Goal: Task Accomplishment & Management: Manage account settings

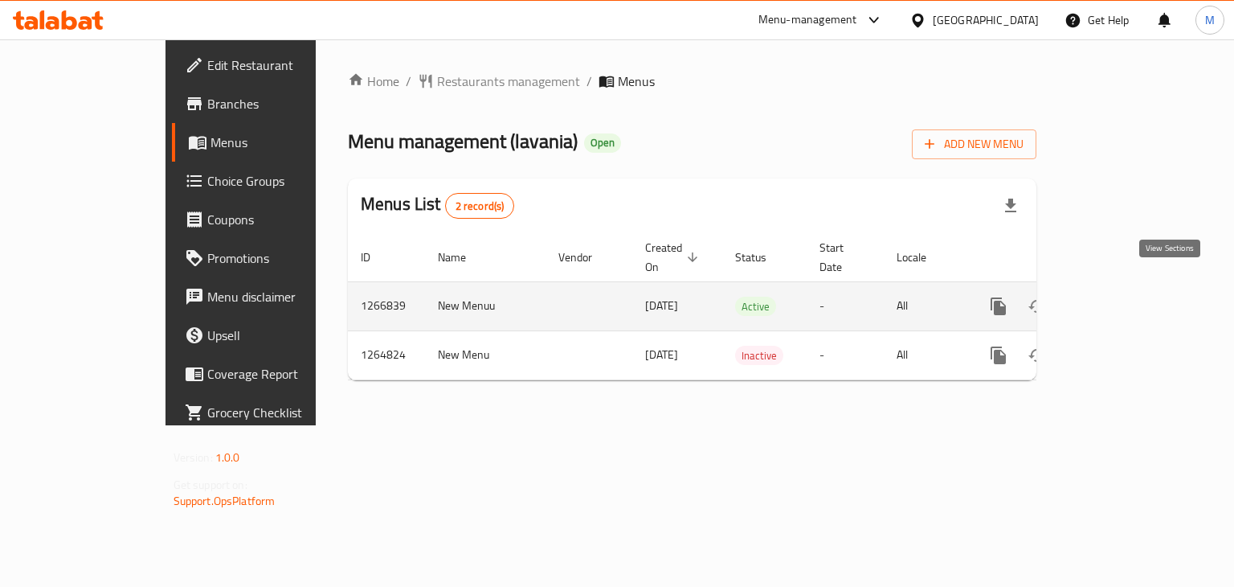
click at [1124, 296] on icon "enhanced table" at bounding box center [1114, 305] width 19 height 19
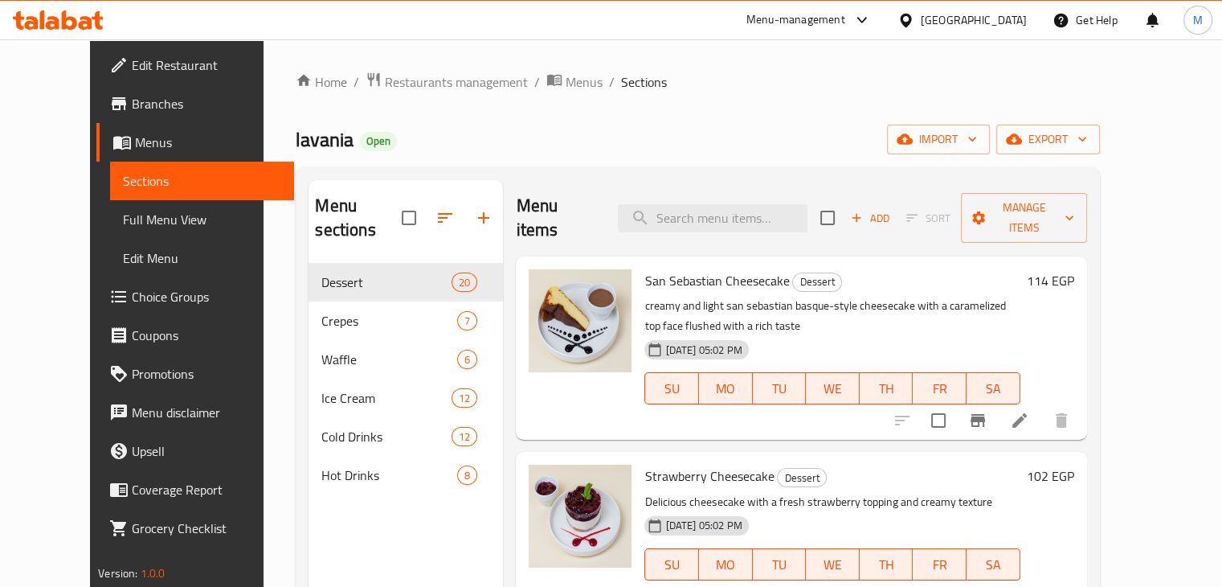
scroll to position [9, 0]
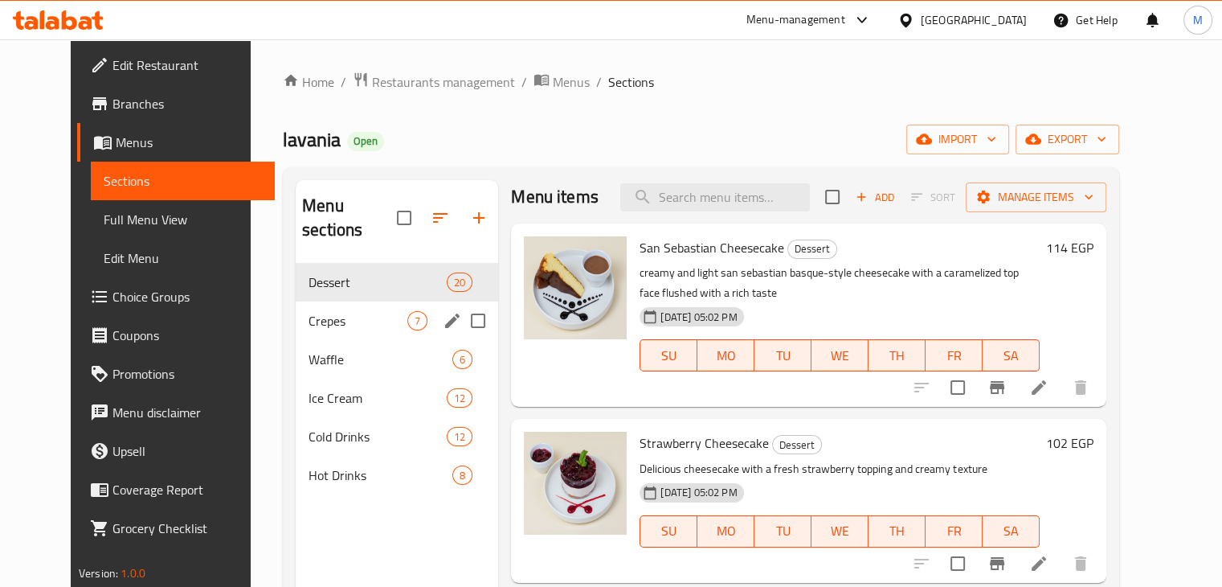
click at [356, 301] on div "Crepes 7" at bounding box center [397, 320] width 202 height 39
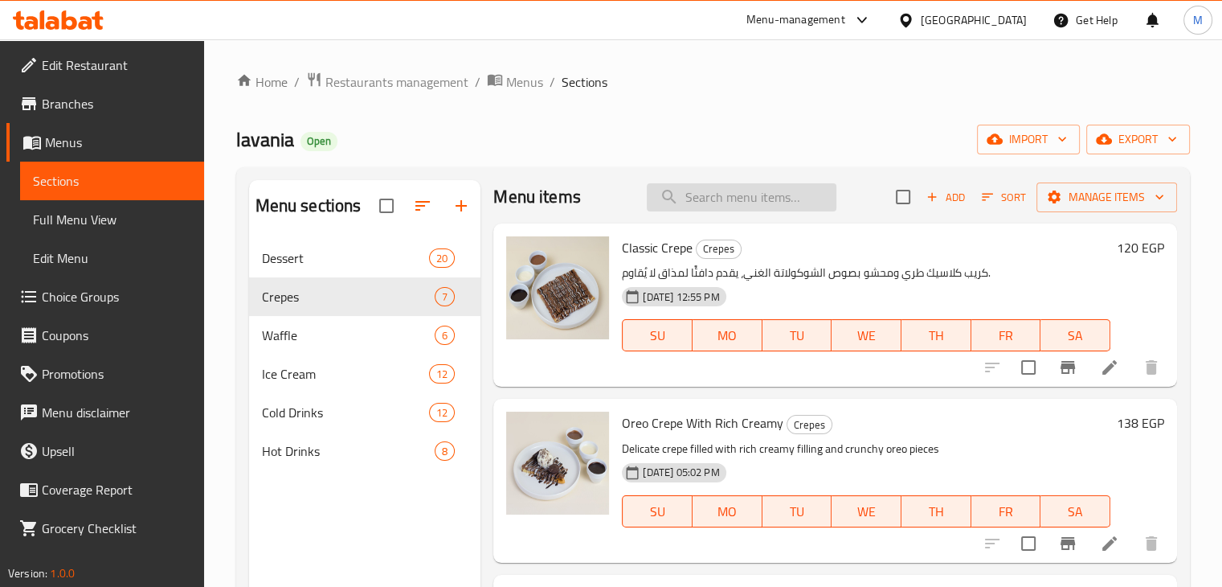
click at [719, 199] on input "search" at bounding box center [742, 197] width 190 height 28
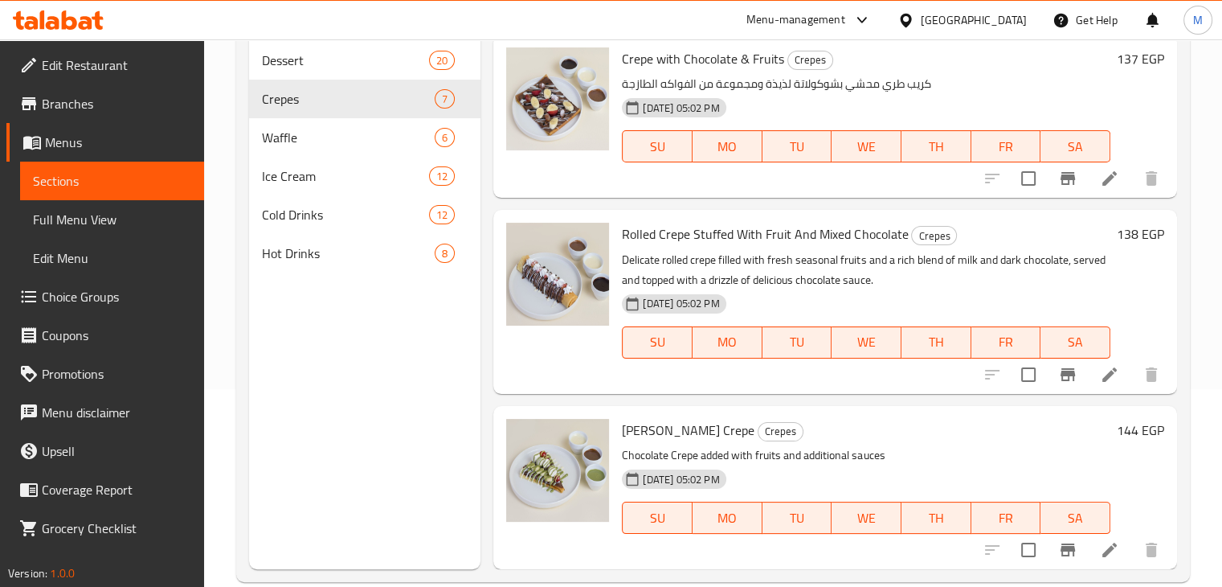
scroll to position [225, 0]
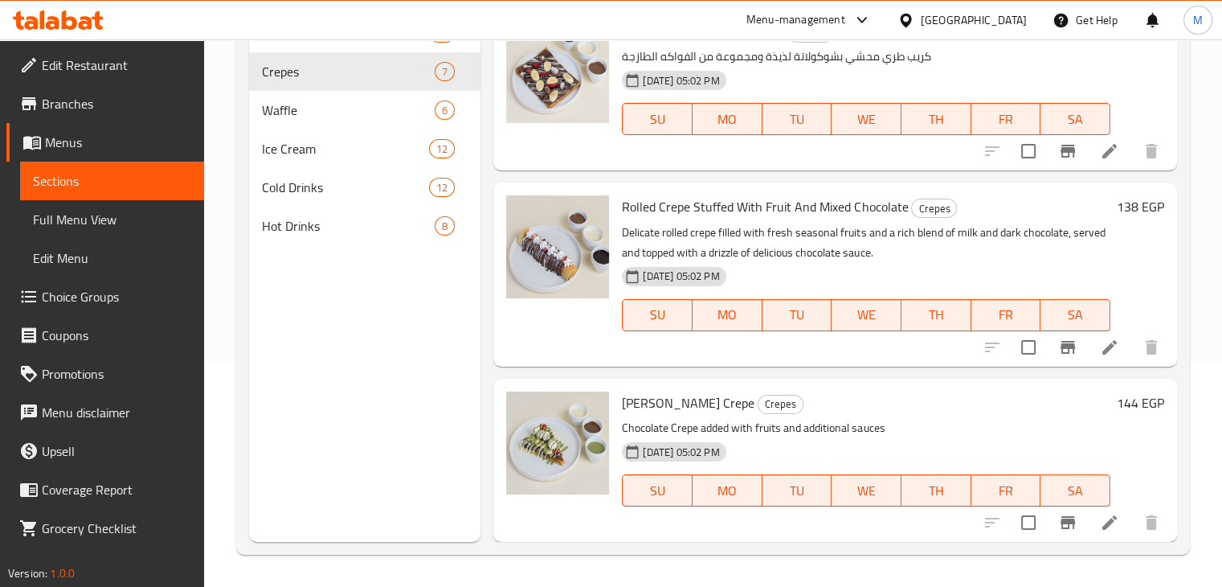
type input "crepe"
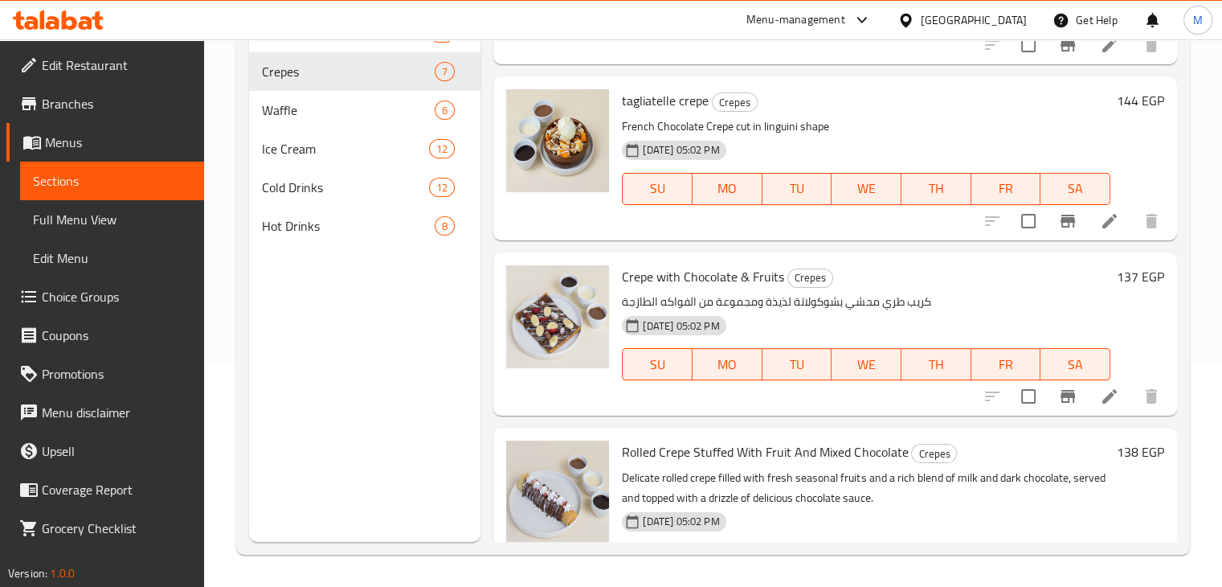
scroll to position [442, 0]
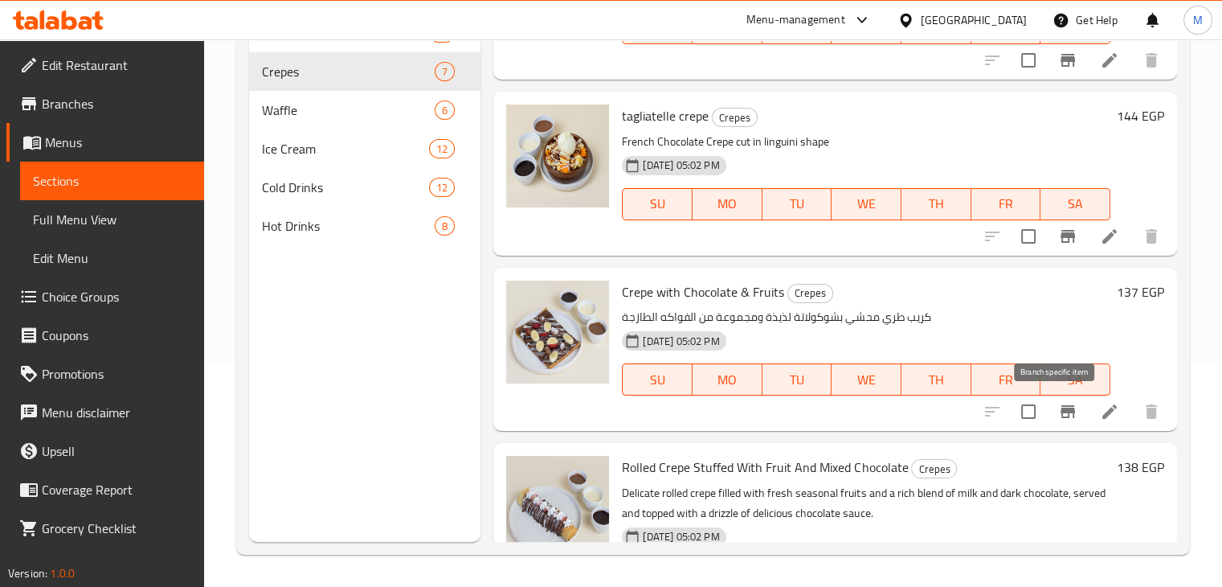
click at [1062, 415] on icon "Branch-specific-item" at bounding box center [1067, 411] width 19 height 19
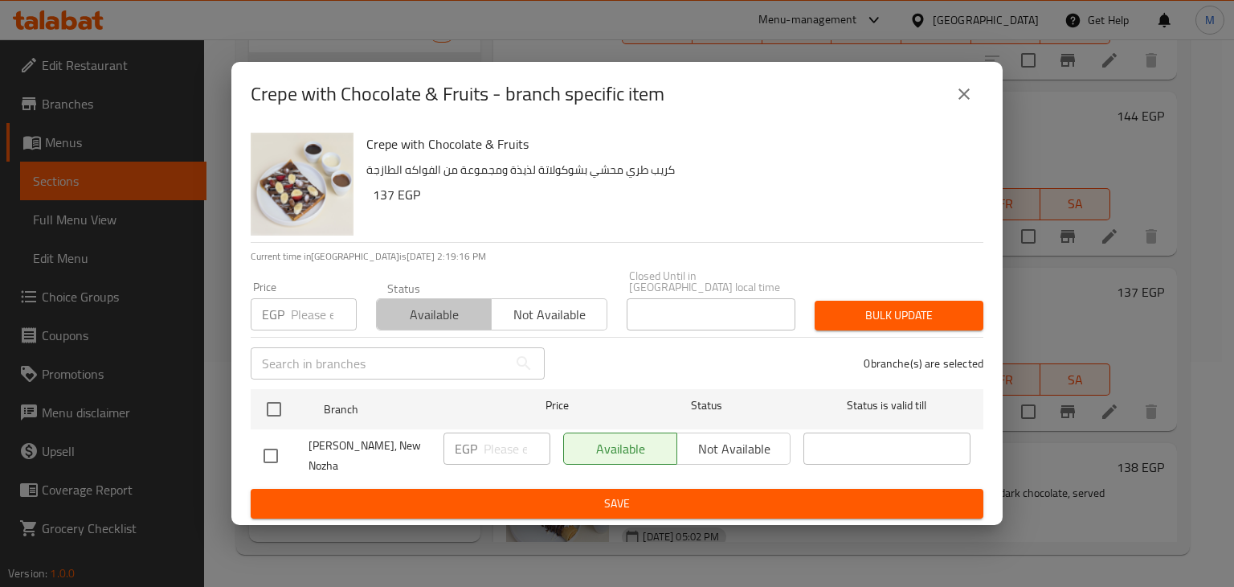
click at [421, 316] on span "Available" at bounding box center [434, 314] width 102 height 23
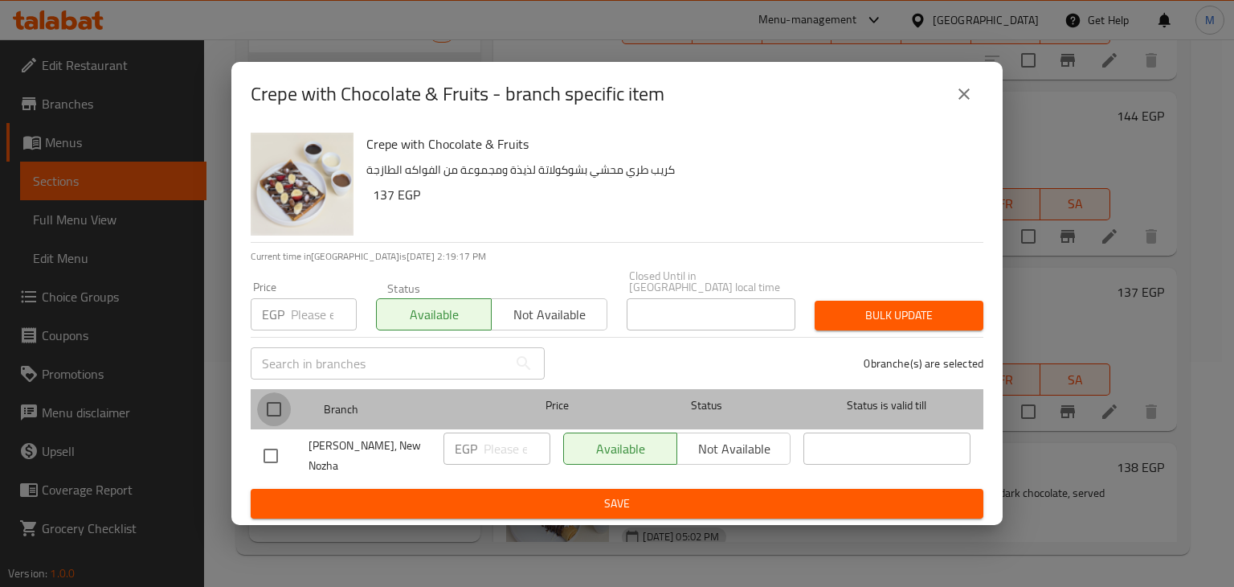
click at [273, 406] on input "checkbox" at bounding box center [274, 409] width 34 height 34
checkbox input "true"
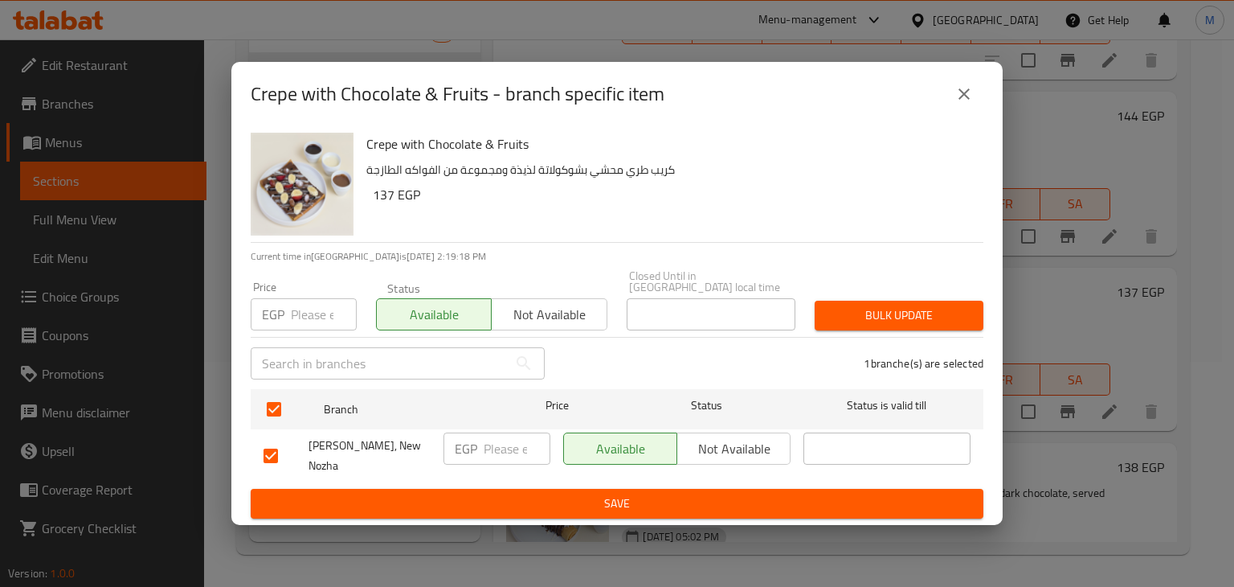
click at [280, 324] on p "EGP" at bounding box center [273, 314] width 22 height 19
click at [322, 305] on input "number" at bounding box center [324, 314] width 66 height 32
type input "137"
click at [829, 296] on div "Bulk update" at bounding box center [899, 315] width 188 height 49
click at [861, 310] on span "Bulk update" at bounding box center [899, 315] width 143 height 20
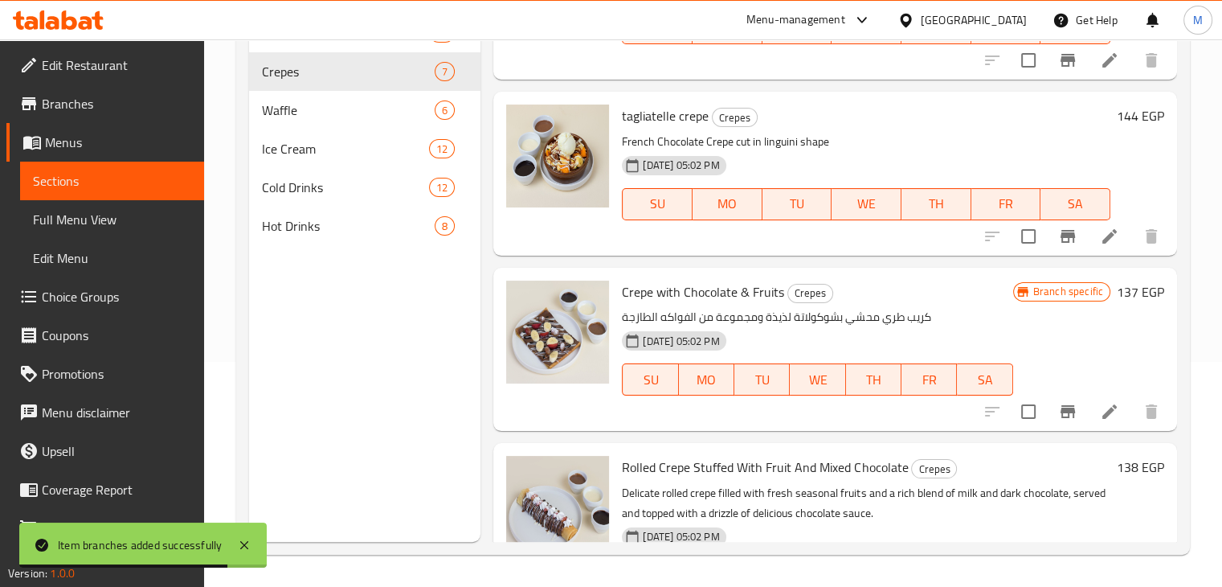
click at [61, 19] on icon at bounding box center [58, 19] width 91 height 19
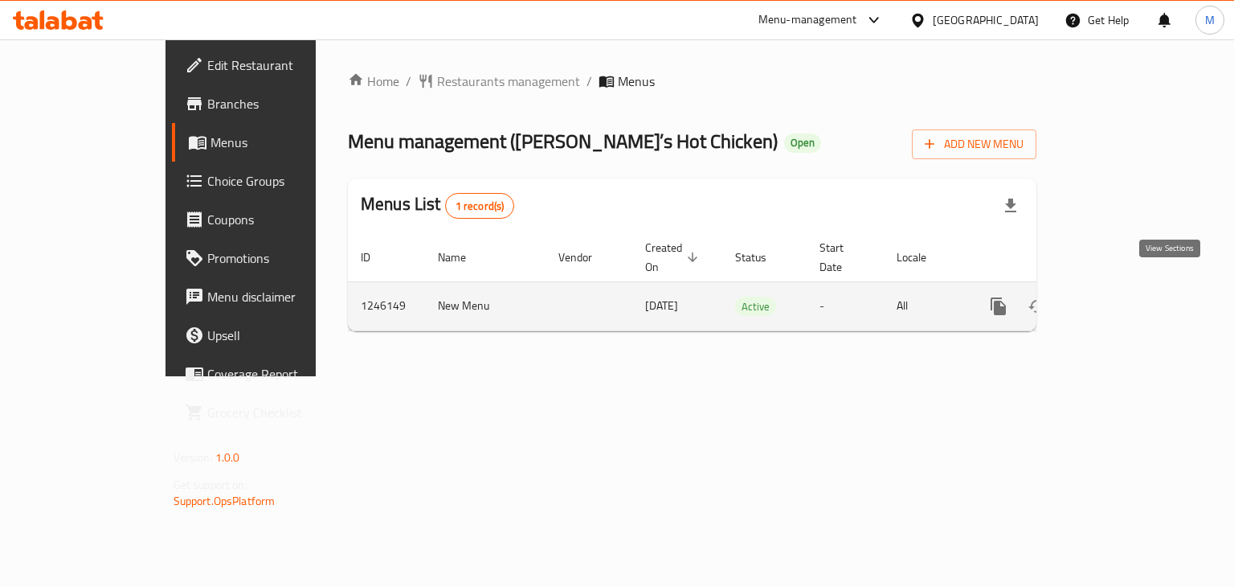
click at [1124, 296] on icon "enhanced table" at bounding box center [1114, 305] width 19 height 19
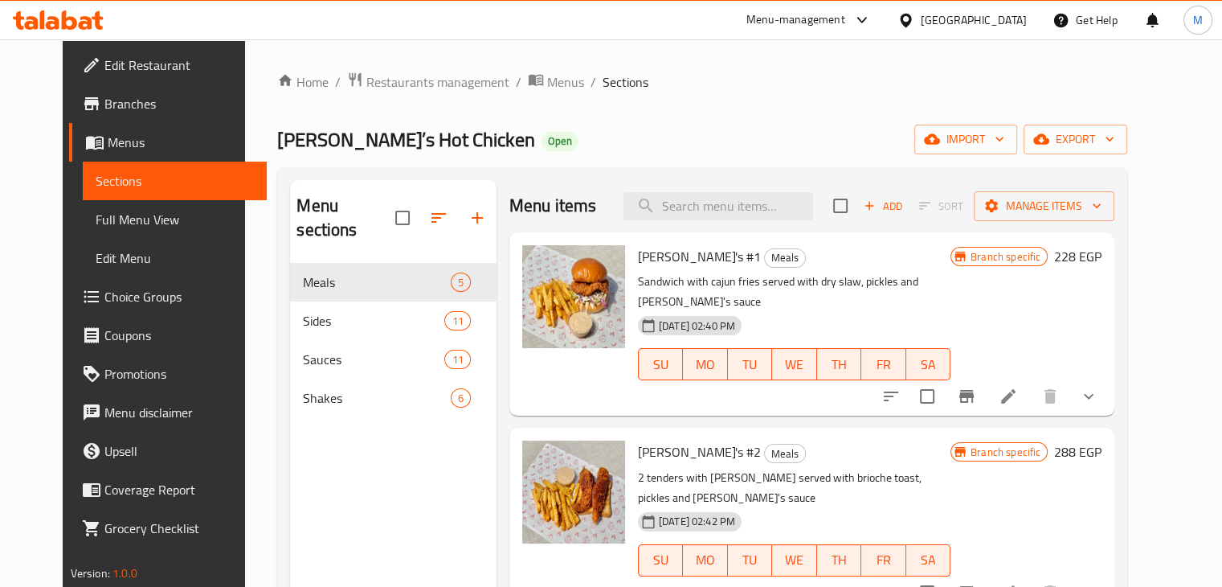
click at [131, 300] on span "Choice Groups" at bounding box center [178, 296] width 149 height 19
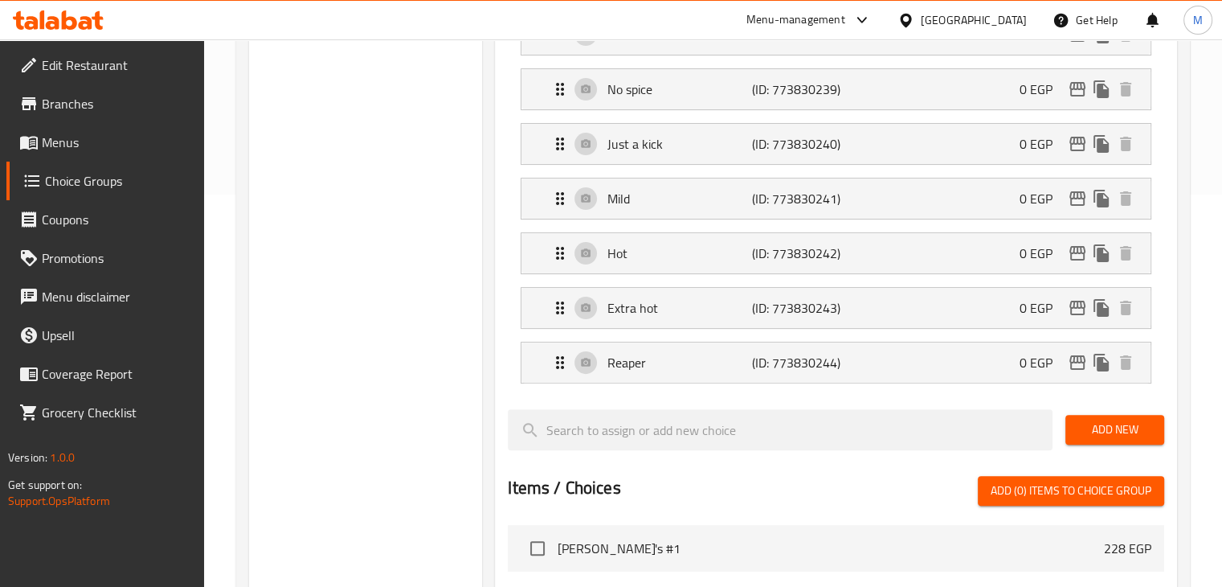
scroll to position [394, 0]
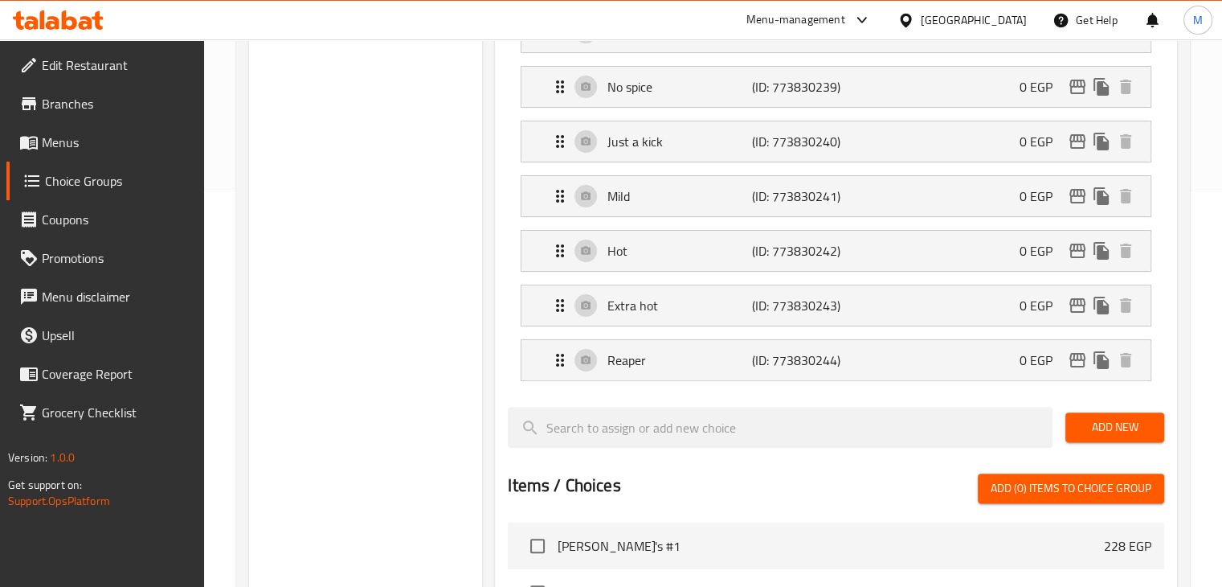
click at [707, 403] on div at bounding box center [780, 427] width 558 height 54
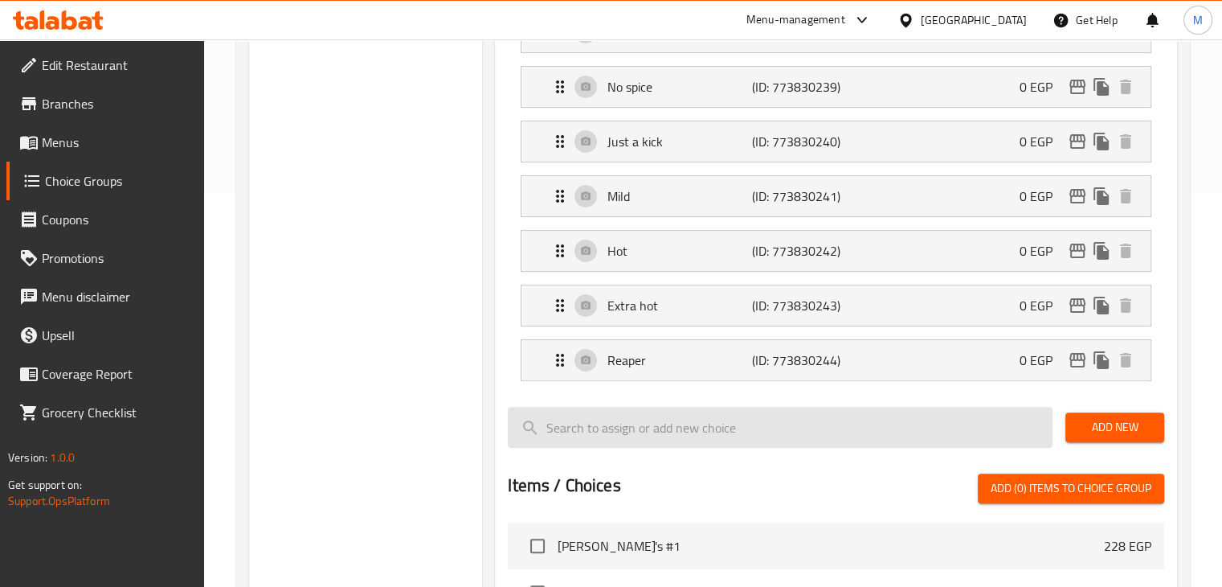
click at [681, 421] on input "search" at bounding box center [780, 427] width 545 height 41
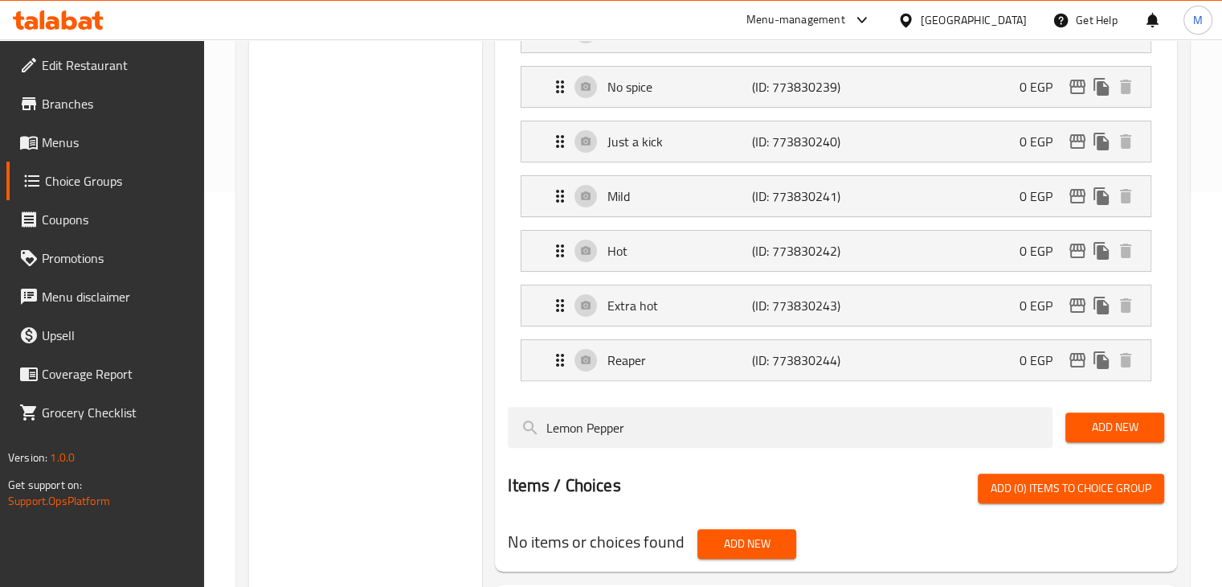
type input "Lemon Pepper"
click at [1128, 413] on button "Add New" at bounding box center [1114, 427] width 99 height 30
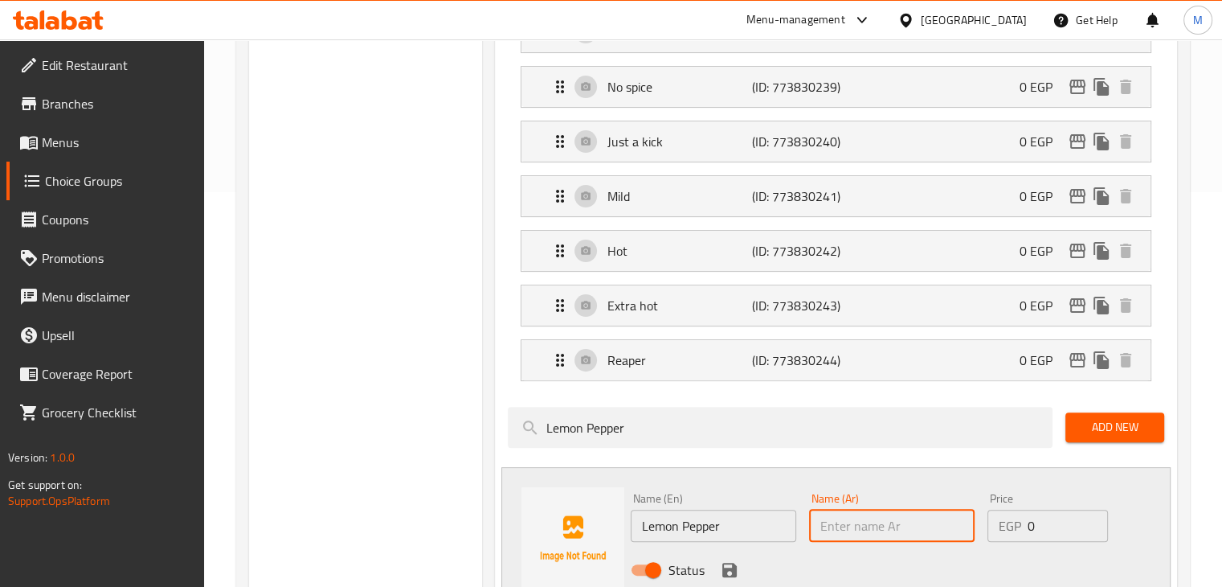
click at [860, 524] on input "text" at bounding box center [892, 525] width 166 height 32
type input "ليمون بالفلفل"
click at [732, 560] on icon "save" at bounding box center [729, 569] width 19 height 19
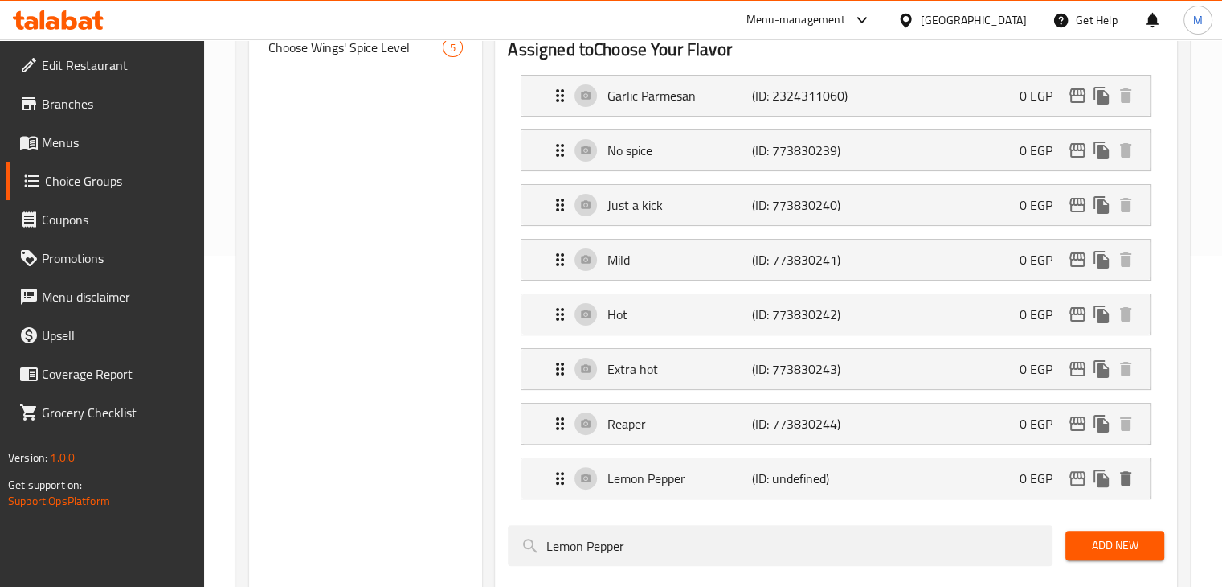
scroll to position [330, 0]
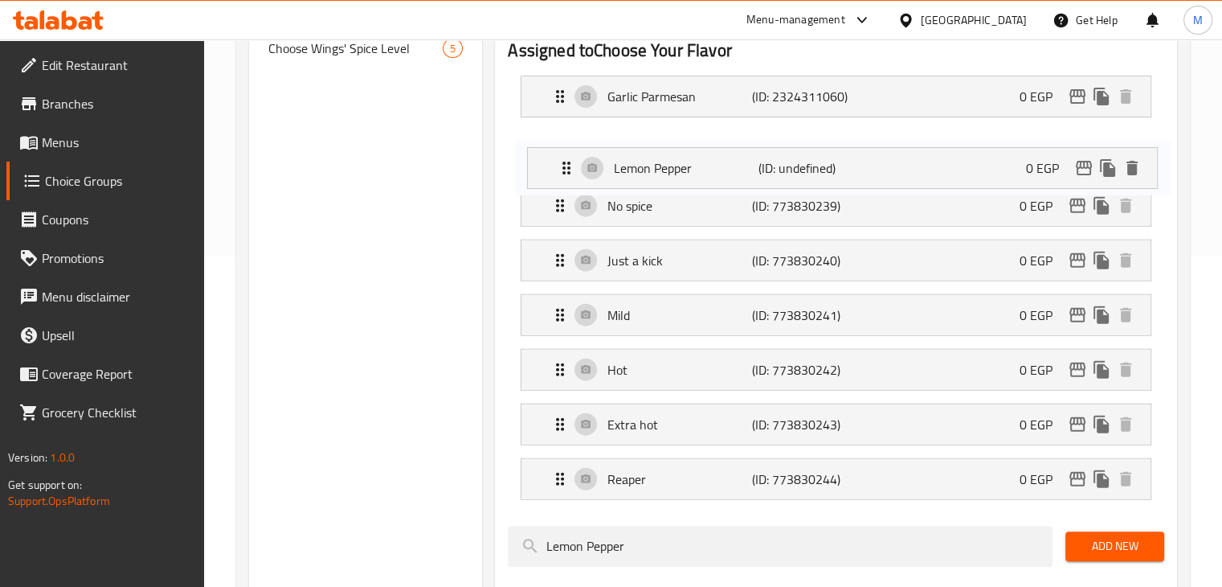
drag, startPoint x: 791, startPoint y: 476, endPoint x: 801, endPoint y: 89, distance: 386.6
click at [801, 89] on nav "Garlic Parmesan (ID: 2324311060) 0 EGP Name (En) Garlic Parmesan Name (En) Name…" at bounding box center [836, 288] width 656 height 450
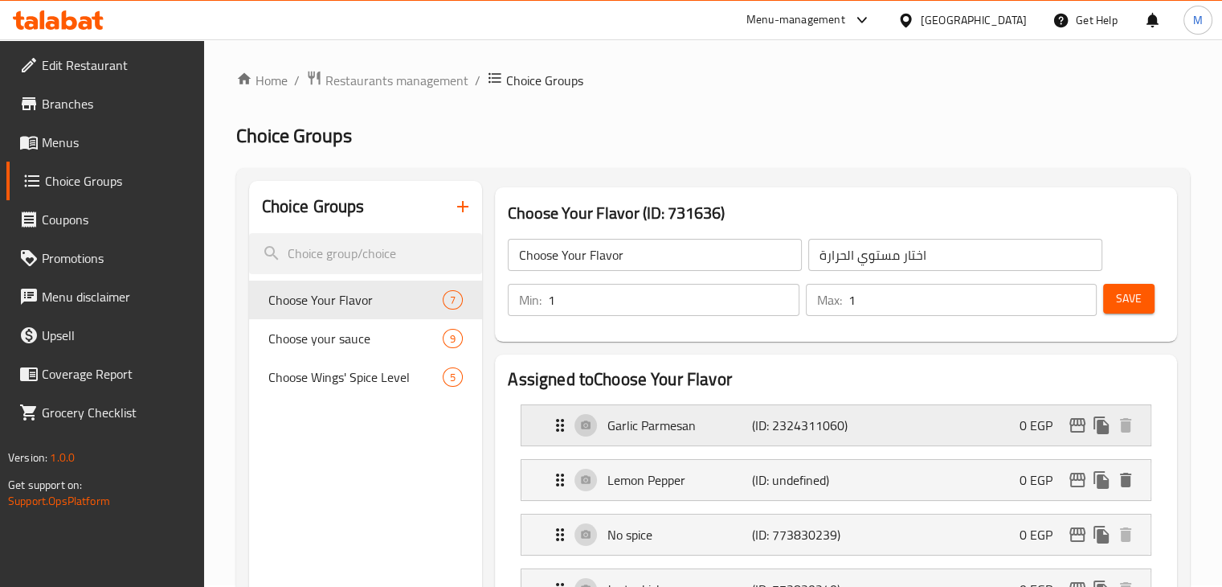
scroll to position [0, 0]
click at [1128, 300] on span "Save" at bounding box center [1129, 300] width 26 height 20
